Goal: Task Accomplishment & Management: Manage account settings

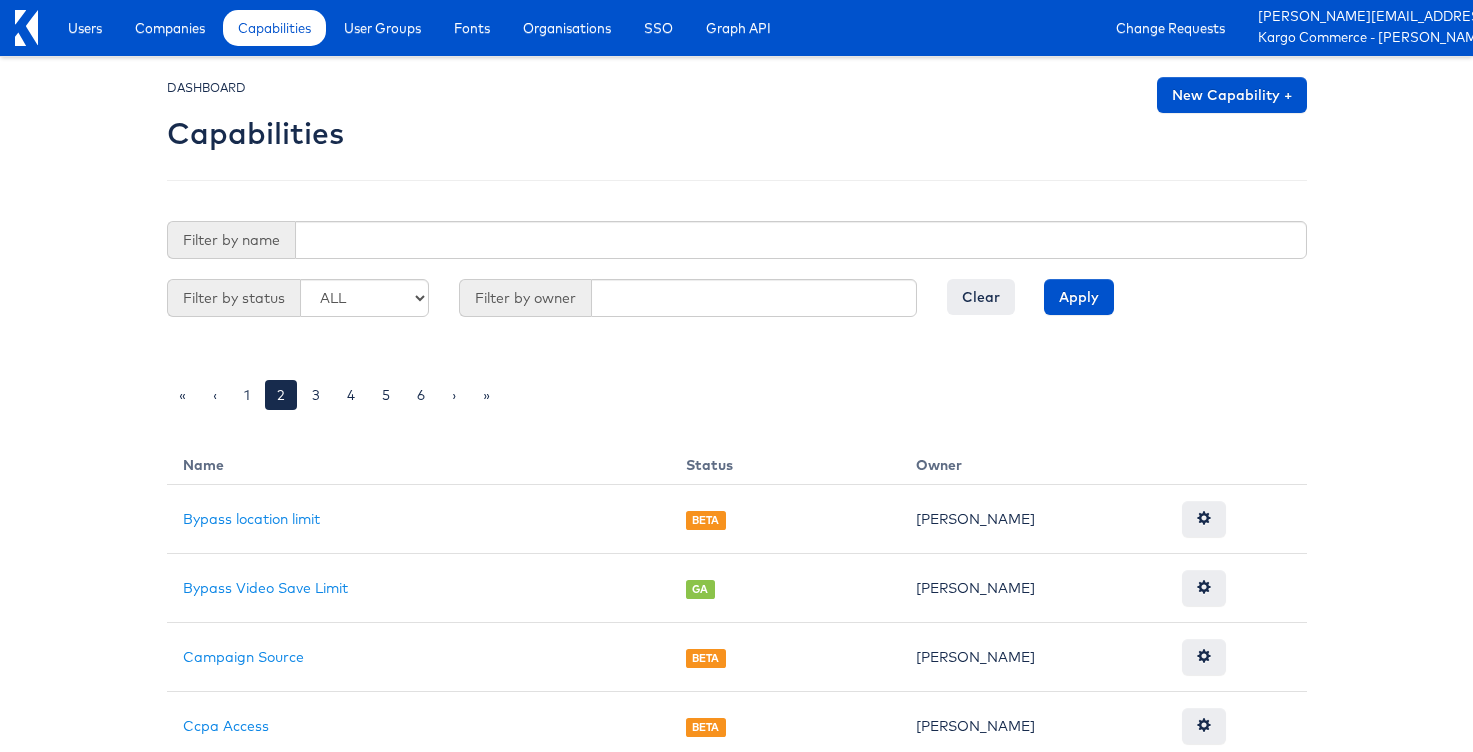
scroll to position [1520, 0]
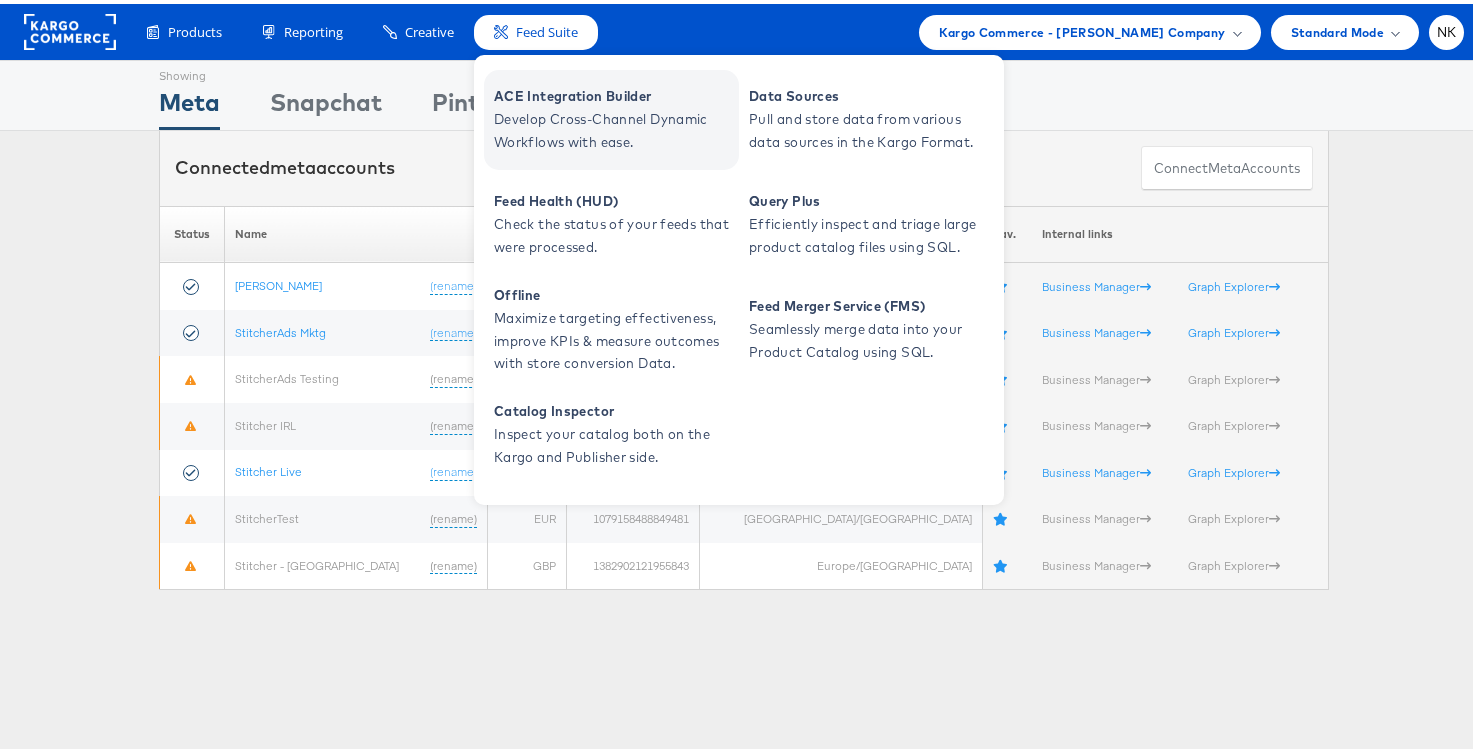
click at [544, 158] on link "ACE Integration Builder Develop Cross-Channel Dynamic Workflows with ease." at bounding box center [611, 116] width 255 height 100
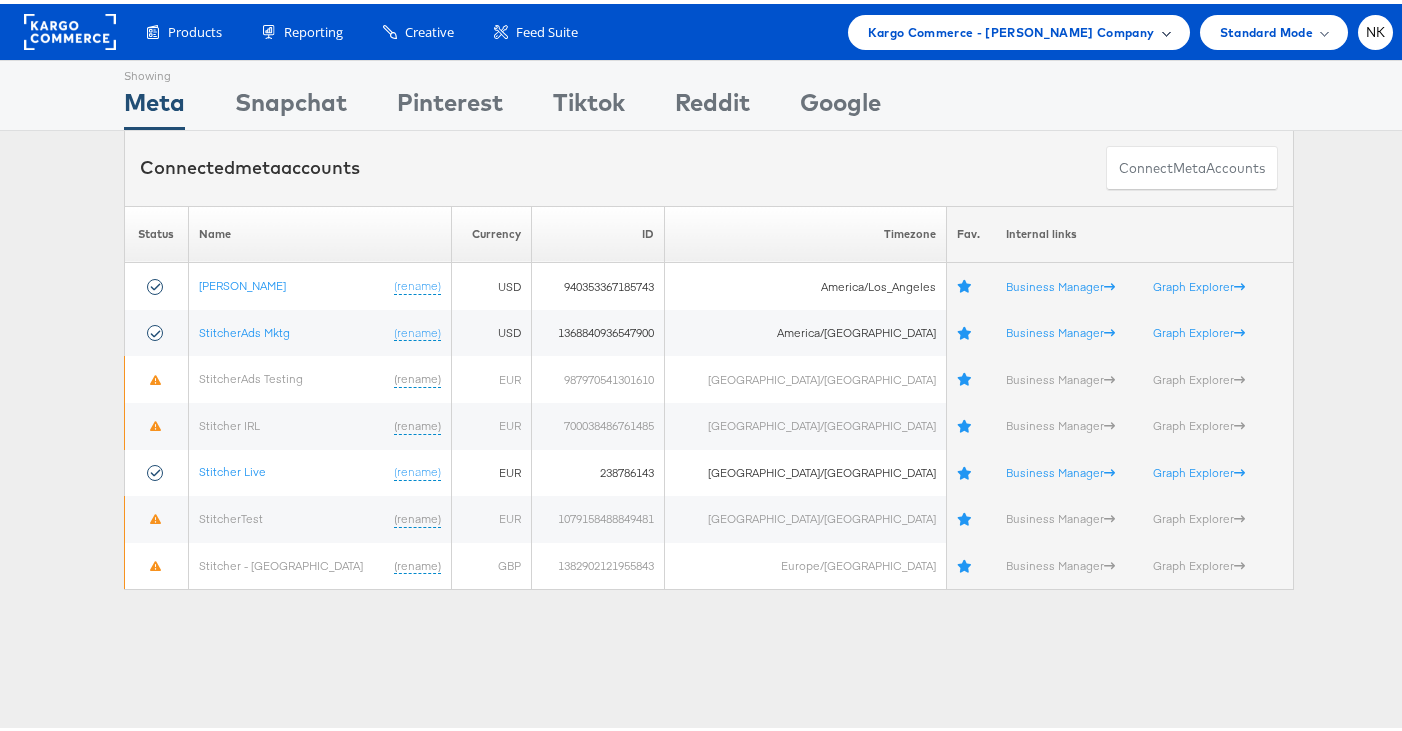
click at [962, 25] on span "Kargo Commerce - [PERSON_NAME] Company" at bounding box center [1011, 28] width 287 height 21
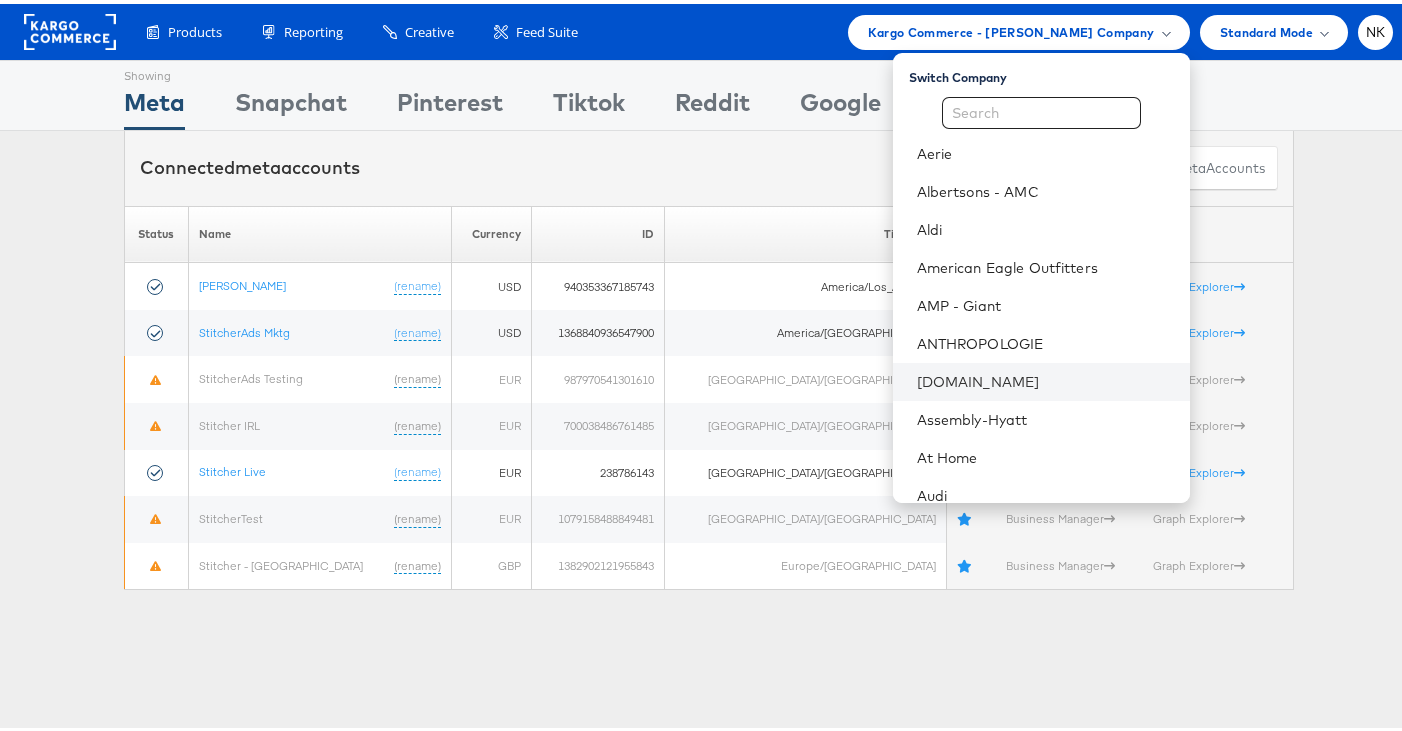
scroll to position [269, 0]
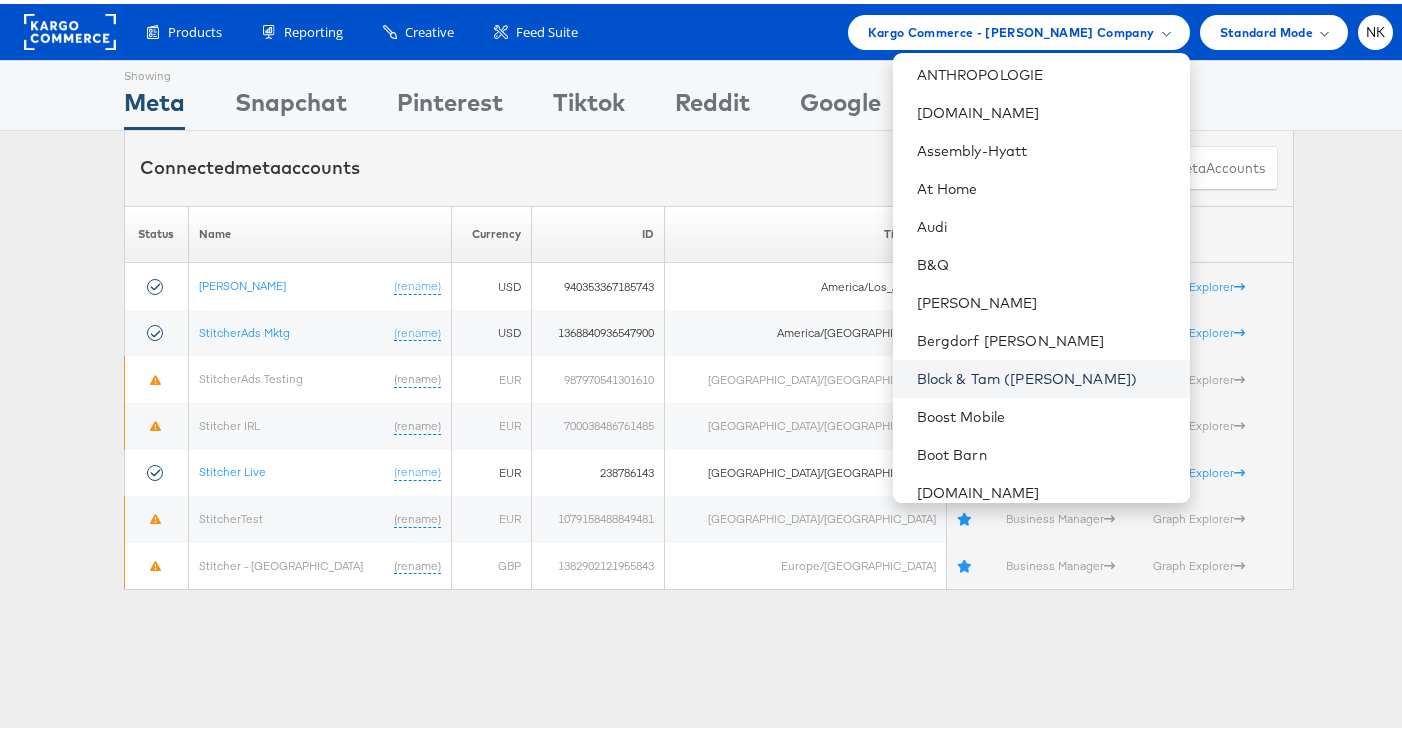
click at [982, 368] on link "Block & Tam (Veronica Beard)" at bounding box center [1045, 375] width 257 height 20
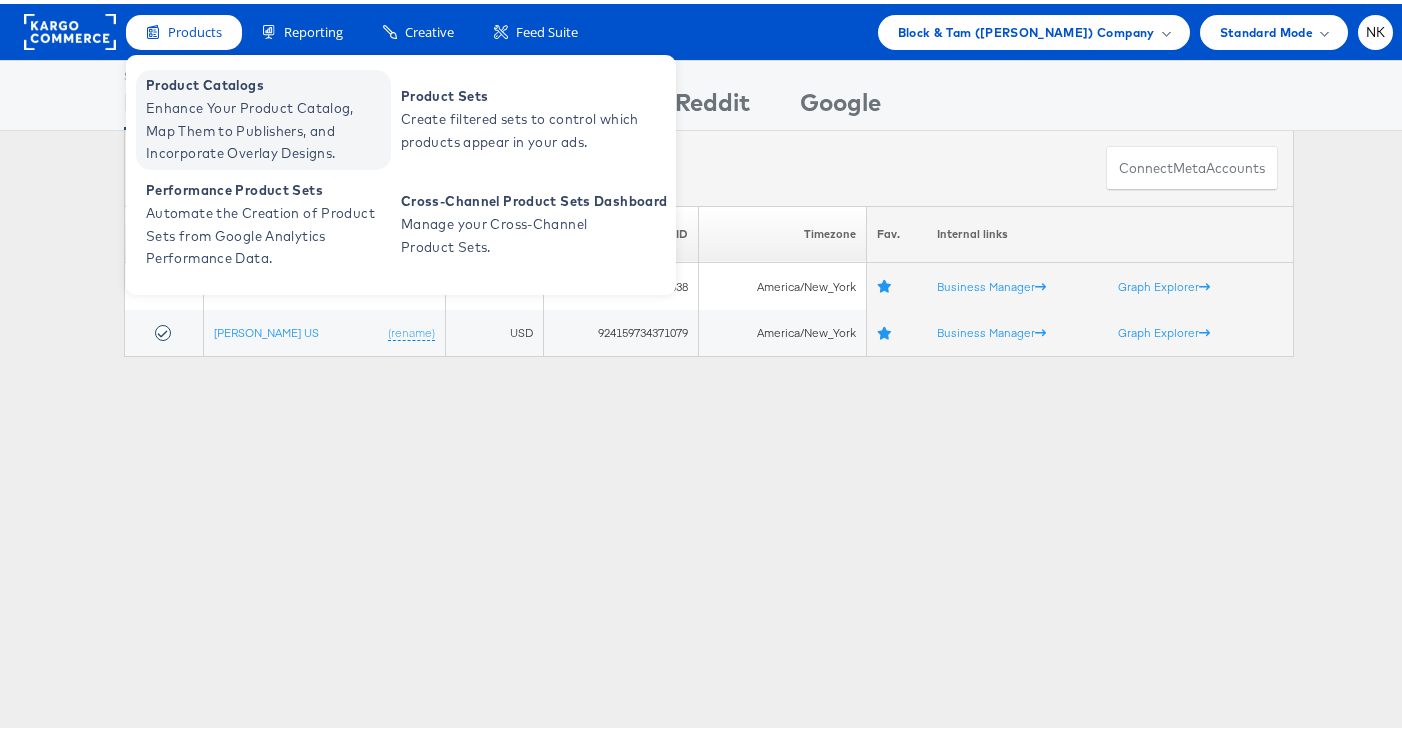
click at [209, 98] on span "Enhance Your Product Catalog, Map Them to Publishers, and Incorporate Overlay D…" at bounding box center [266, 127] width 240 height 68
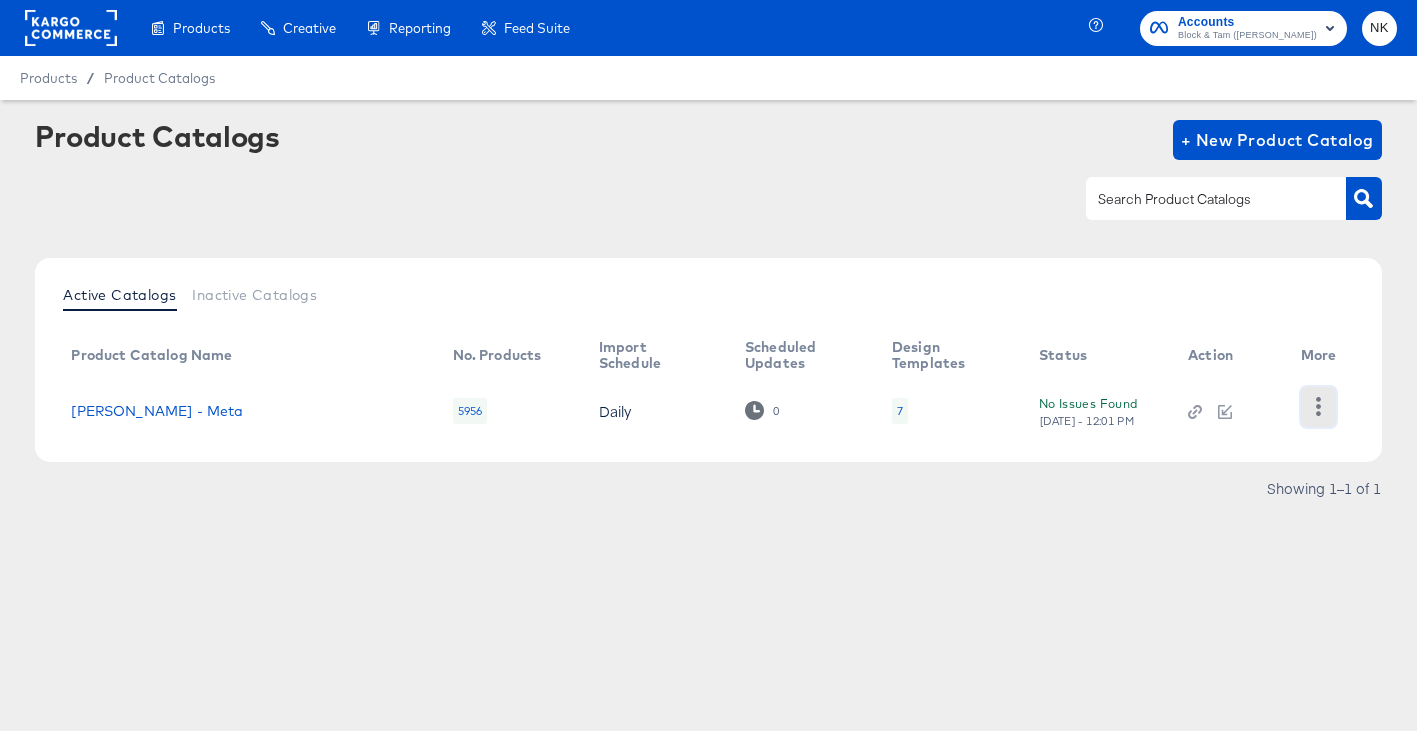
click at [1303, 400] on button "button" at bounding box center [1318, 407] width 35 height 40
click at [1176, 281] on div "Active Catalogs Inactive Catalogs" at bounding box center [708, 297] width 1306 height 38
click at [1312, 419] on button "button" at bounding box center [1318, 407] width 35 height 40
click at [1235, 398] on div "HUD Checks (Internal)" at bounding box center [1236, 389] width 200 height 32
